Goal: Find specific page/section: Find specific page/section

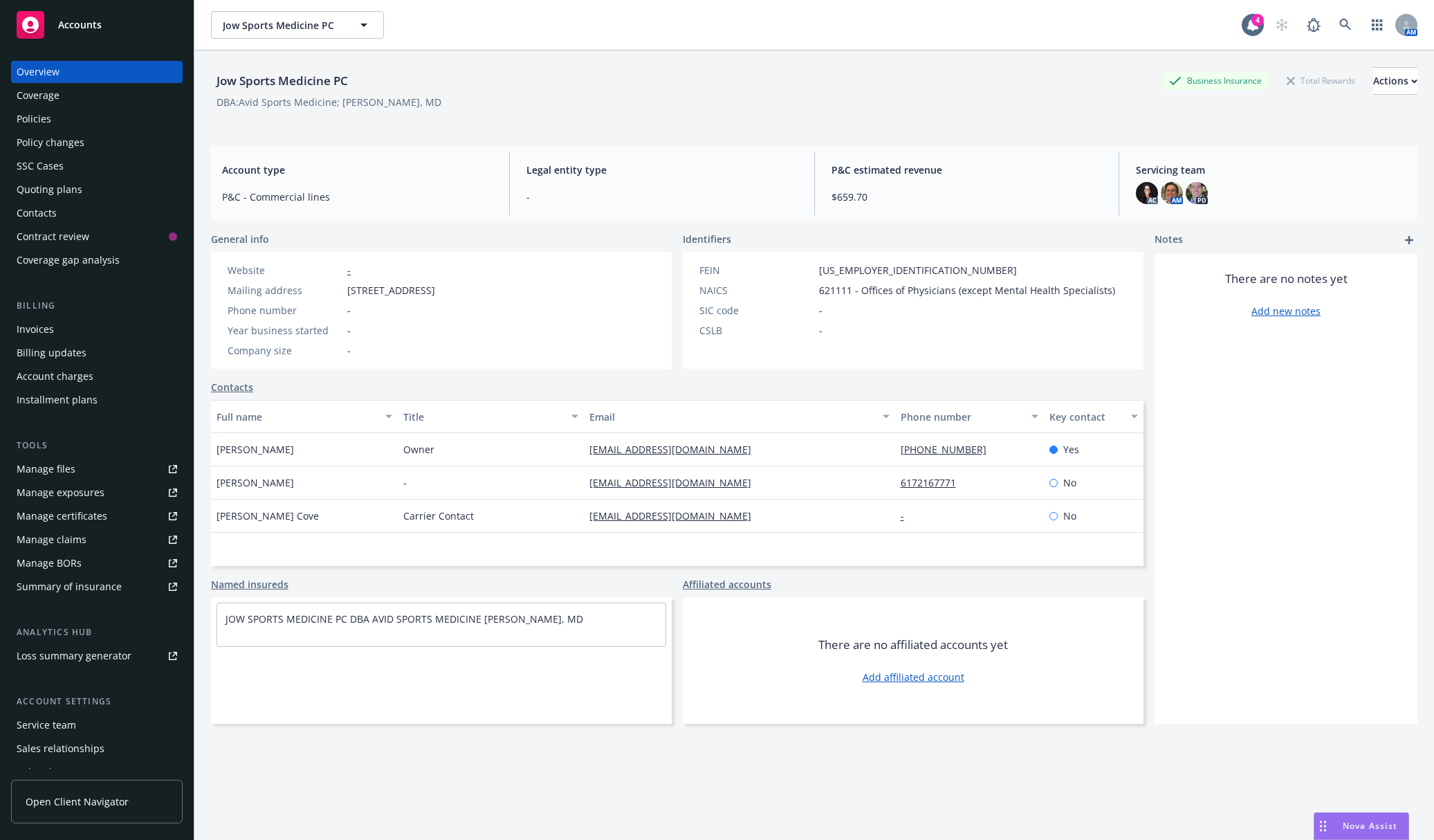
drag, startPoint x: 903, startPoint y: 118, endPoint x: 883, endPoint y: 114, distance: 20.4
click at [903, 118] on div "Jow Sports Medicine PC Business Insurance Total Rewards Actions DBA: Avid Sport…" at bounding box center [814, 95] width 1206 height 57
click at [1332, 20] on link at bounding box center [1345, 24] width 28 height 28
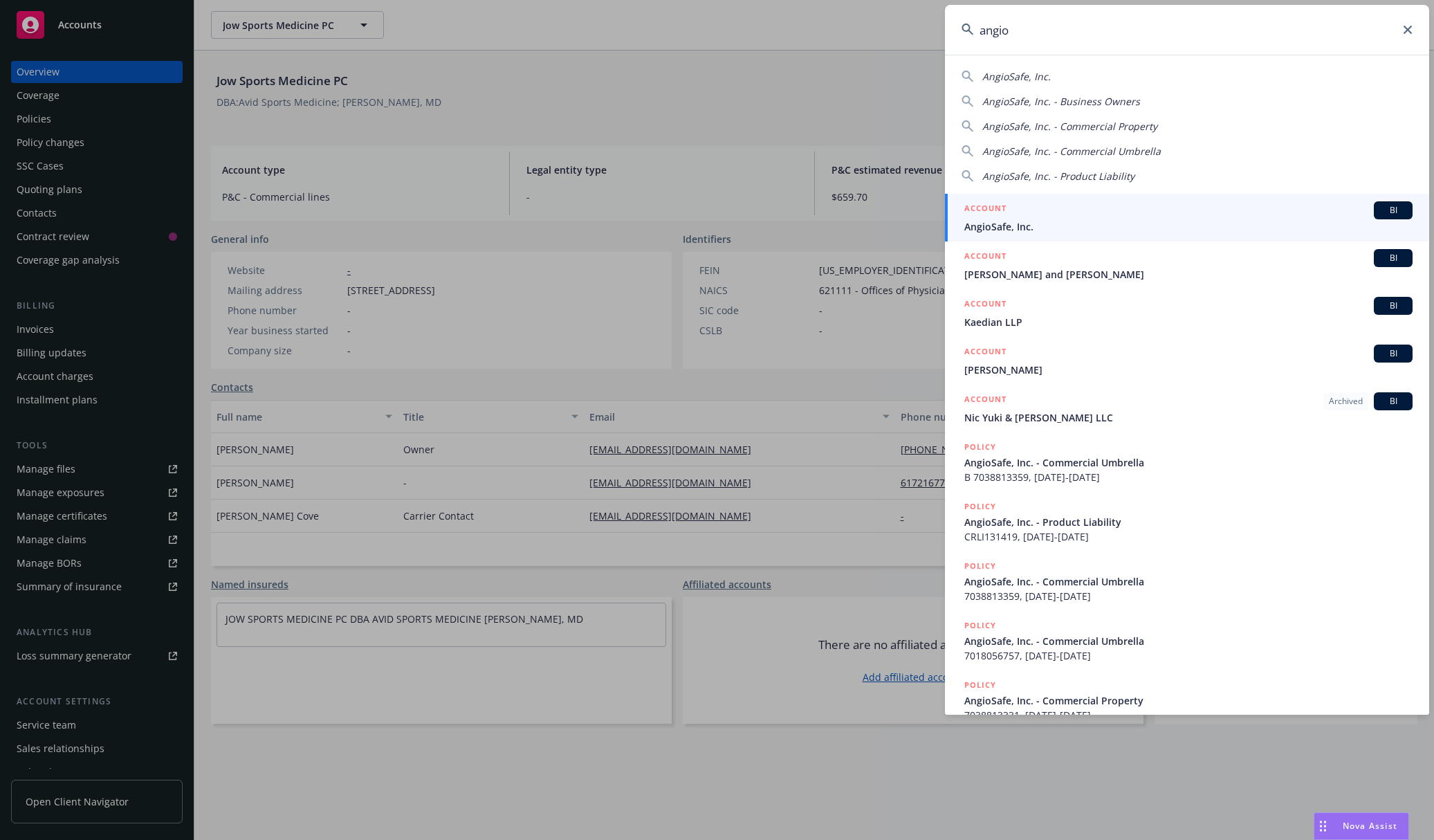
type input "angio"
